Goal: Transaction & Acquisition: Purchase product/service

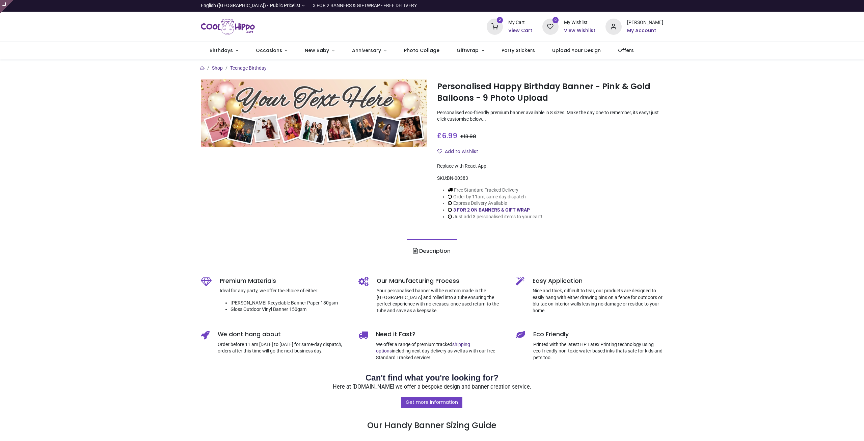
type input "**********"
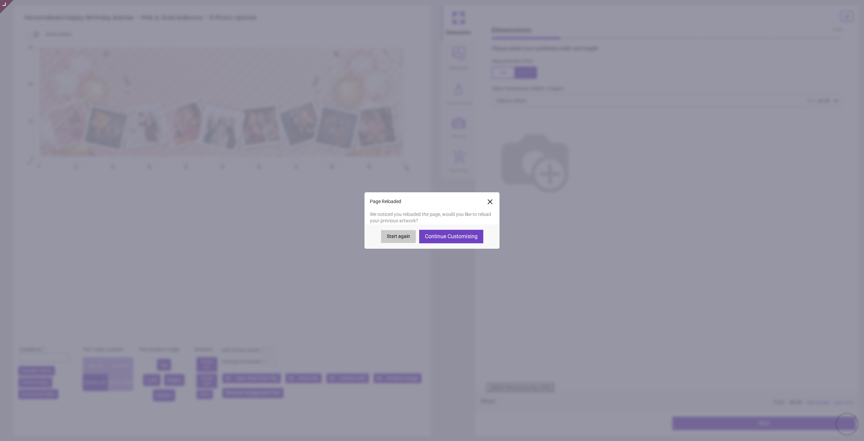
type textarea "**********"
click at [396, 233] on button "Start again" at bounding box center [398, 236] width 35 height 13
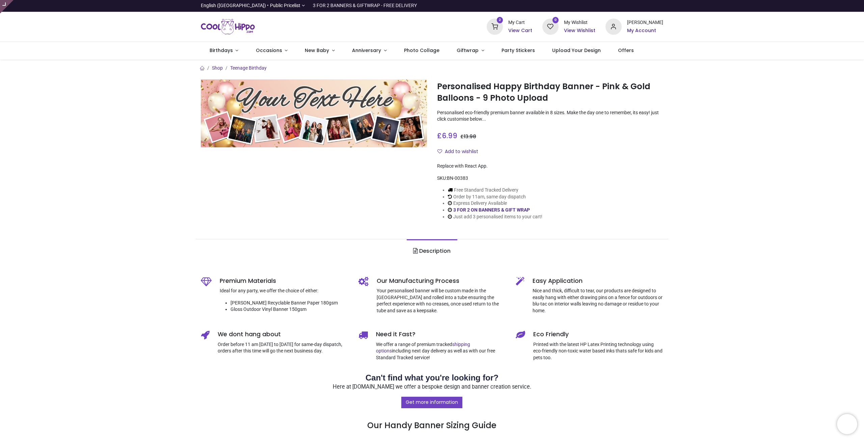
type input "**********"
